Goal: Navigation & Orientation: Find specific page/section

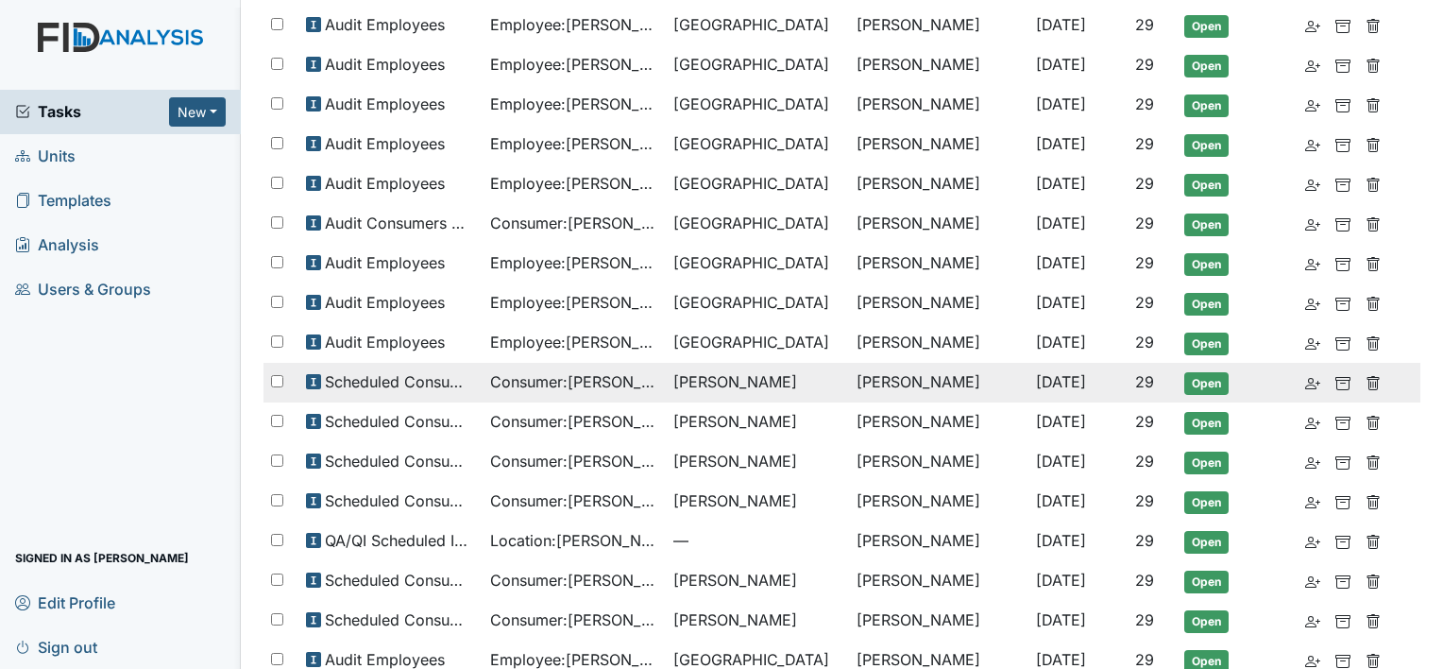
scroll to position [408, 0]
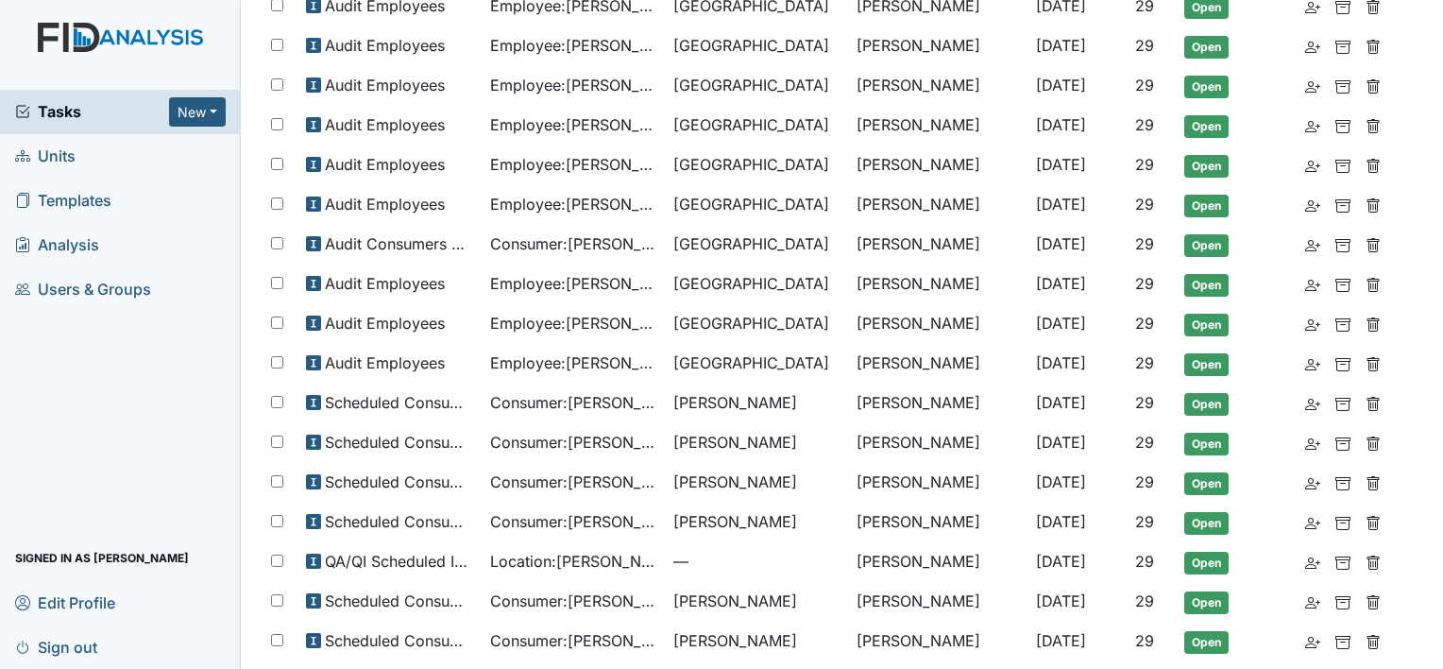
click at [100, 156] on link "Units" at bounding box center [120, 156] width 241 height 44
